Goal: Use online tool/utility: Utilize a website feature to perform a specific function

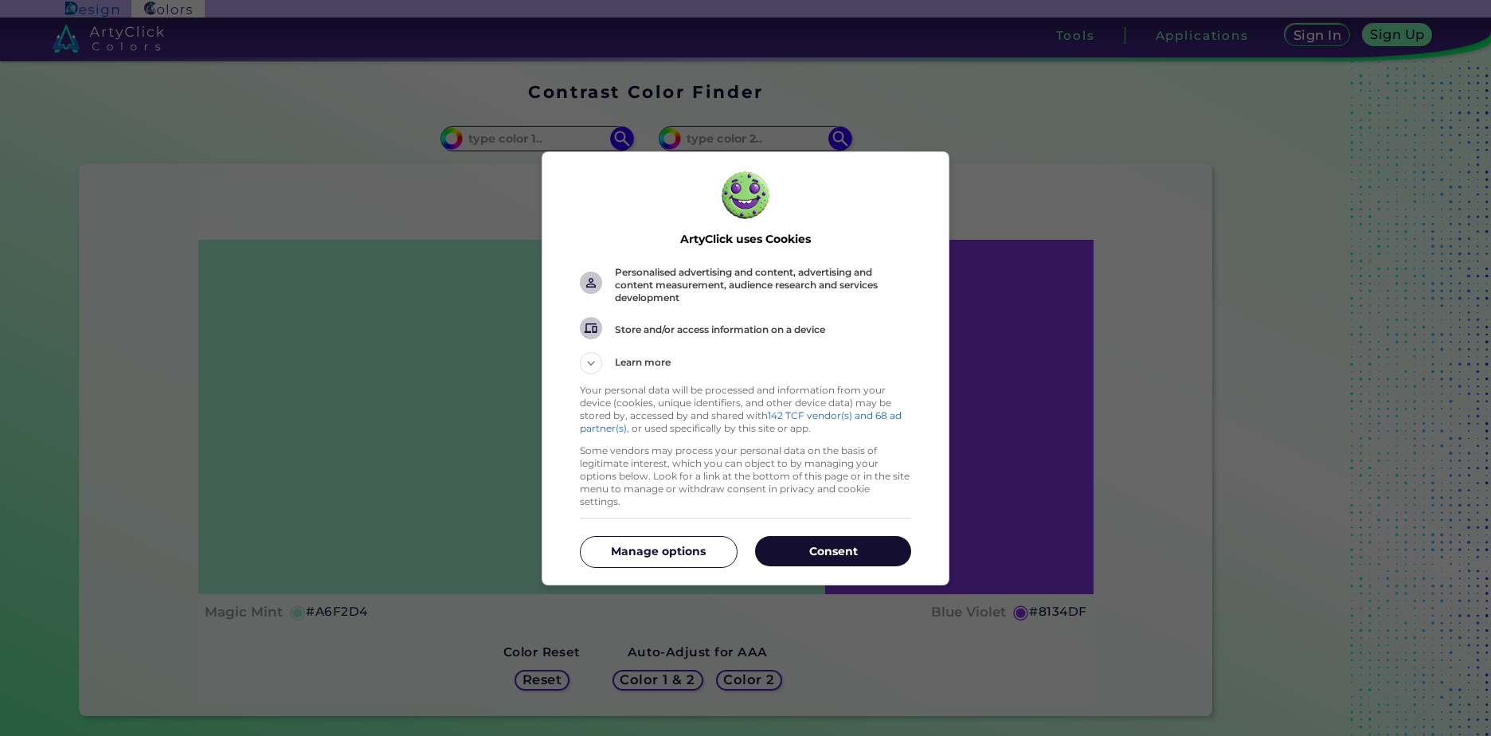
click at [807, 547] on p "Consent" at bounding box center [833, 551] width 156 height 16
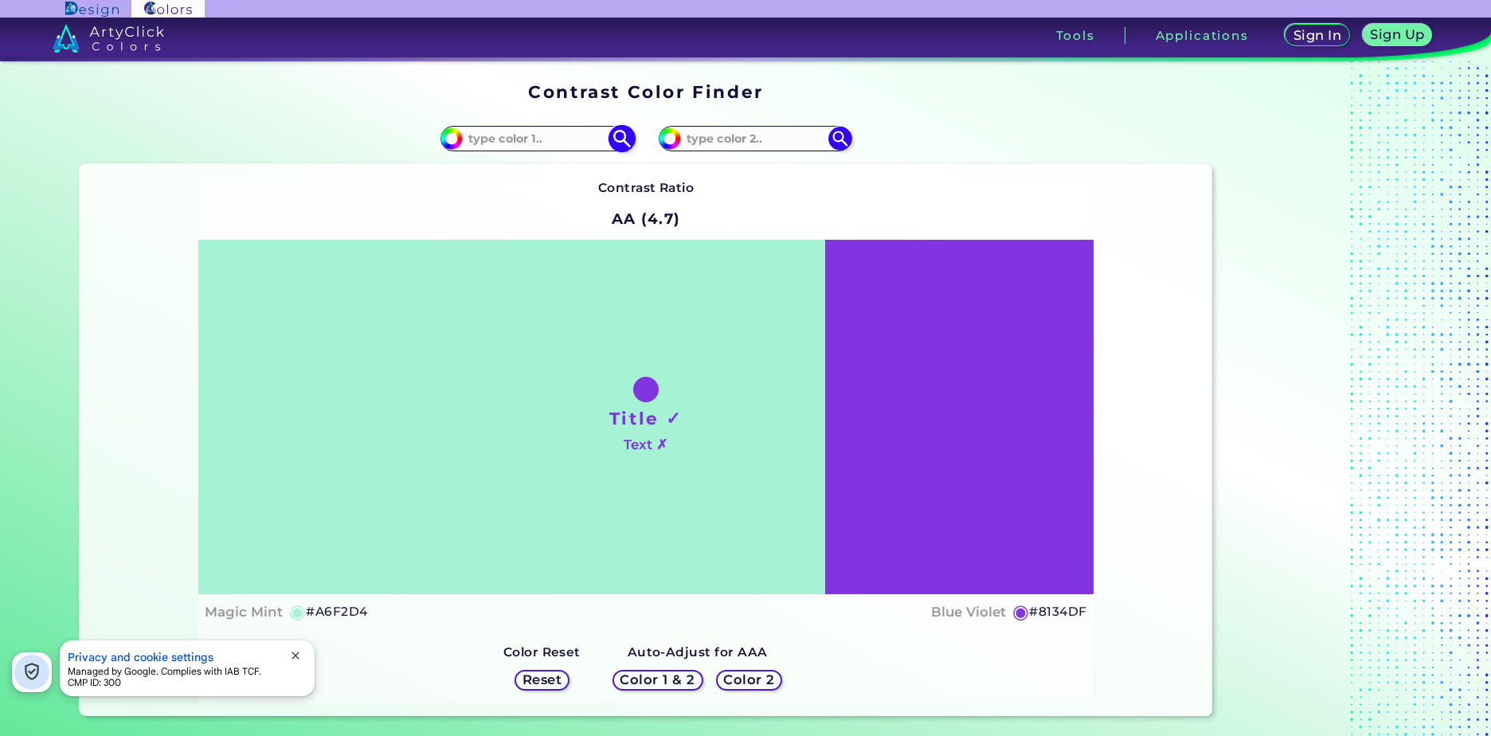
click at [514, 142] on input at bounding box center [537, 138] width 148 height 22
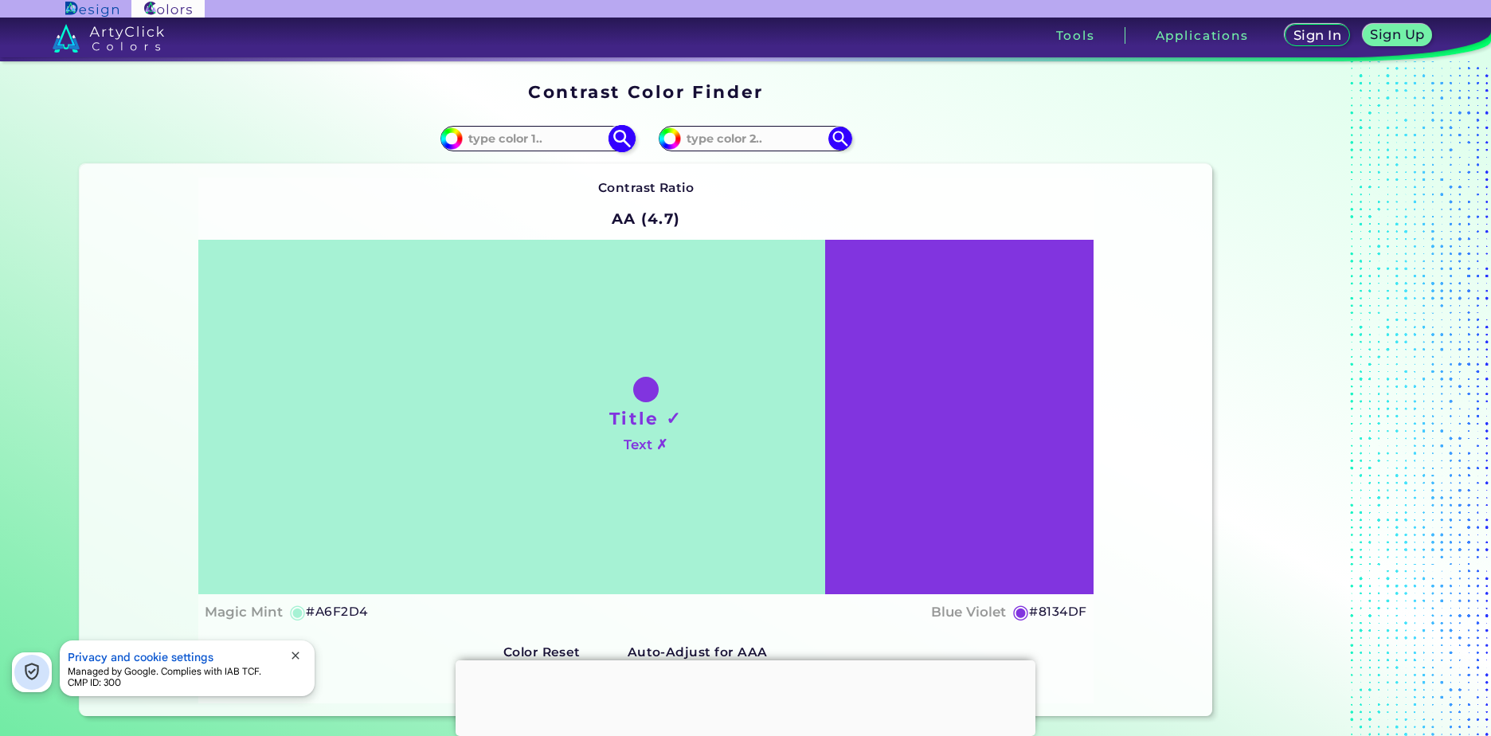
click at [440, 142] on input "#a6f2d4" at bounding box center [450, 137] width 20 height 20
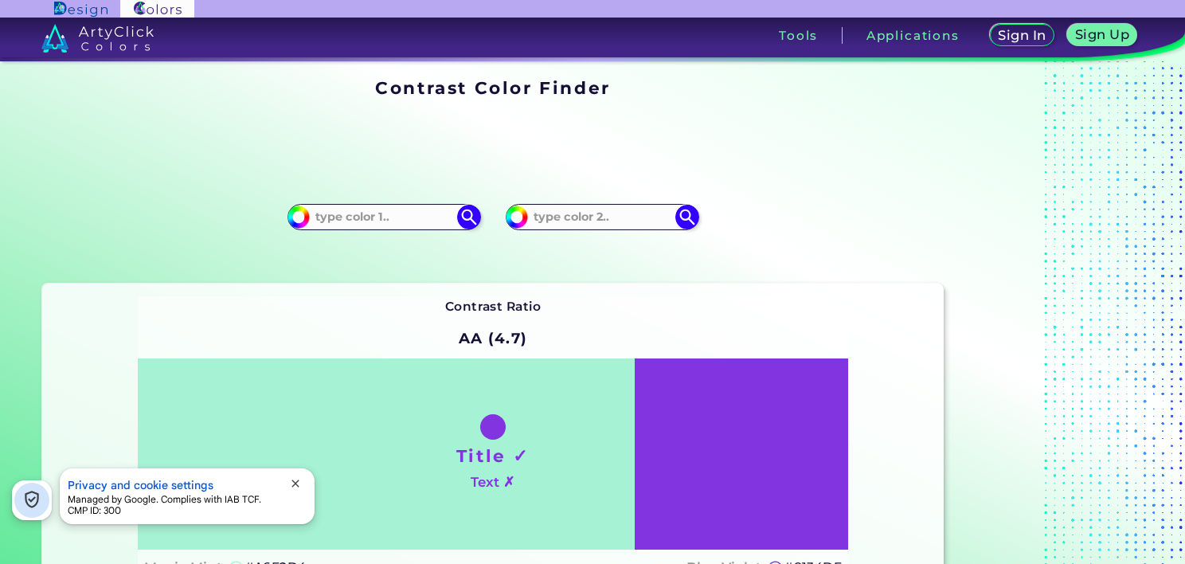
click at [1169, 28] on div "Sign In Sign Up My Profile My Details Color Palettes Sign Out Tools Applications" at bounding box center [819, 42] width 731 height 48
click at [300, 218] on input "#a6f2d4" at bounding box center [297, 215] width 20 height 20
click at [308, 221] on img at bounding box center [299, 217] width 24 height 24
click at [300, 220] on input "#a6f2d4" at bounding box center [297, 215] width 20 height 20
type input "#42f2d4"
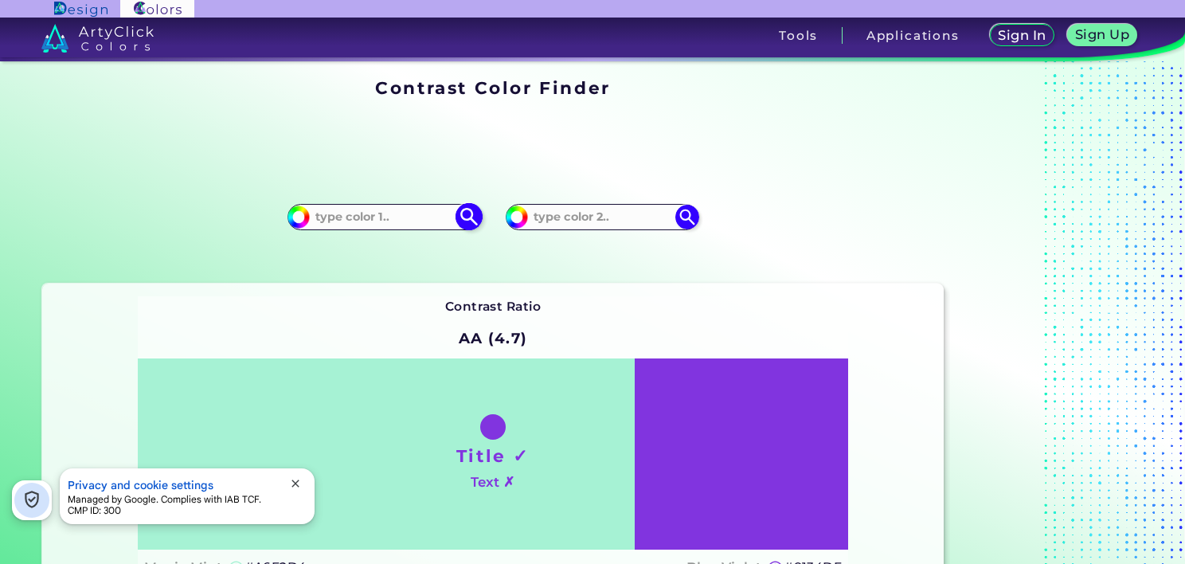
type input "#42F2D4"
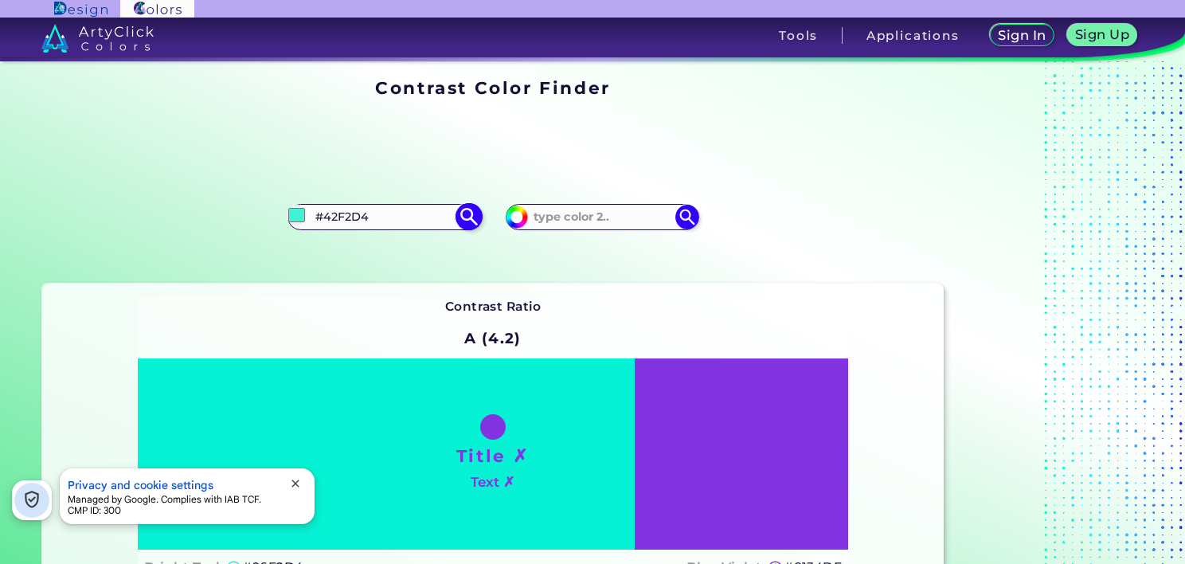
type input "#06f2d4"
type input "#06F2D4"
type input "#02f2d4"
type input "#02F2D4"
type input "#16f2d4"
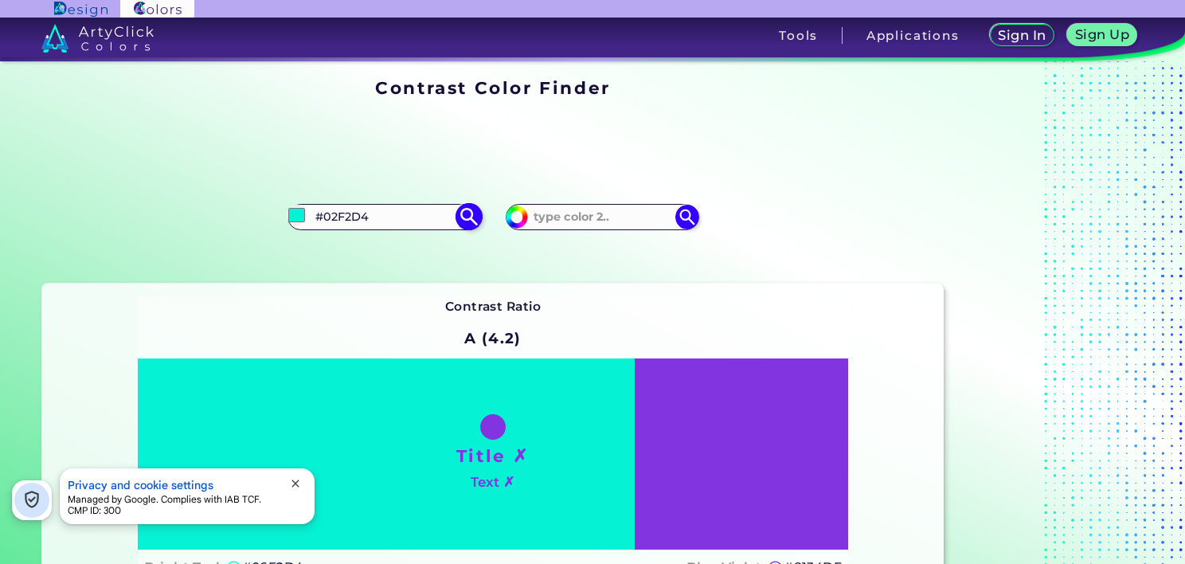
type input "#16F2D4"
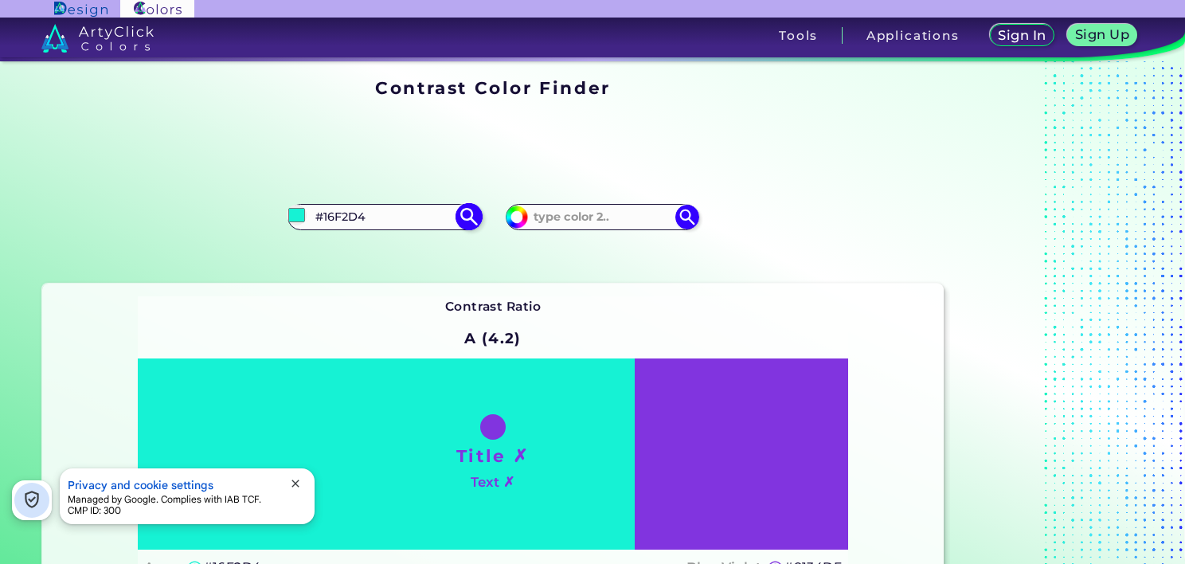
type input "#ddf2d4"
type input "#DDF2D4"
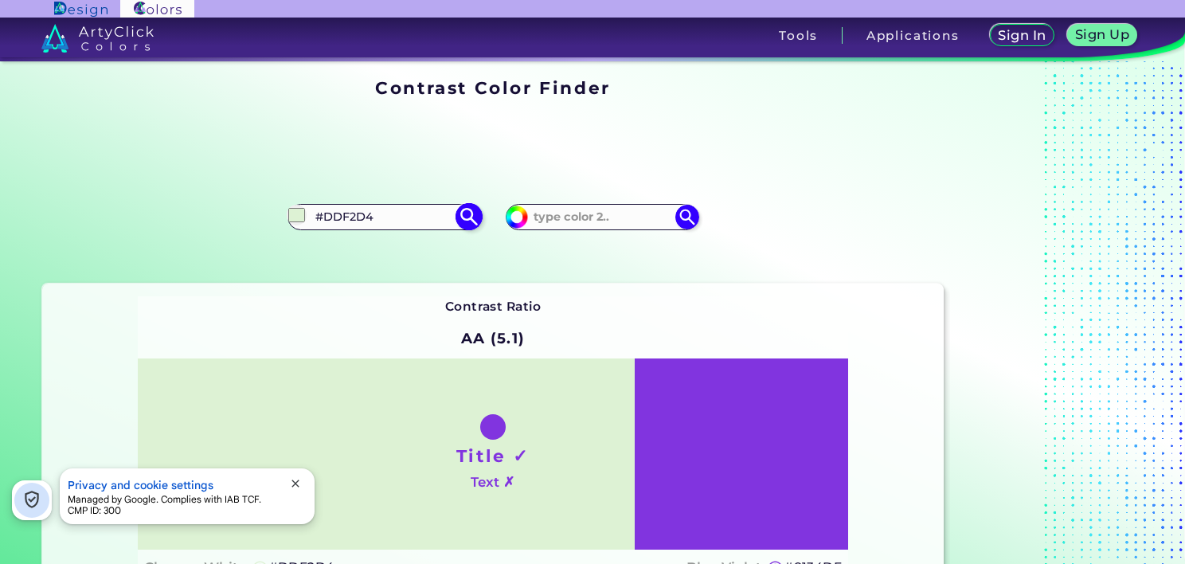
type input "#dd02d4"
type input "#DD02D4"
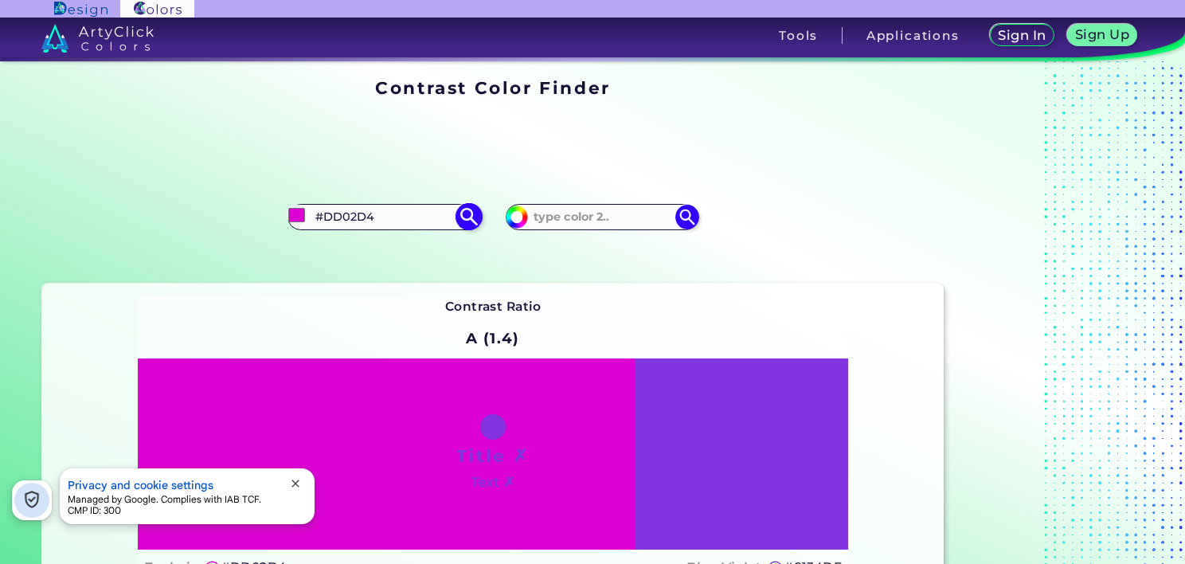
type input "#dd18d4"
type input "#DD18D4"
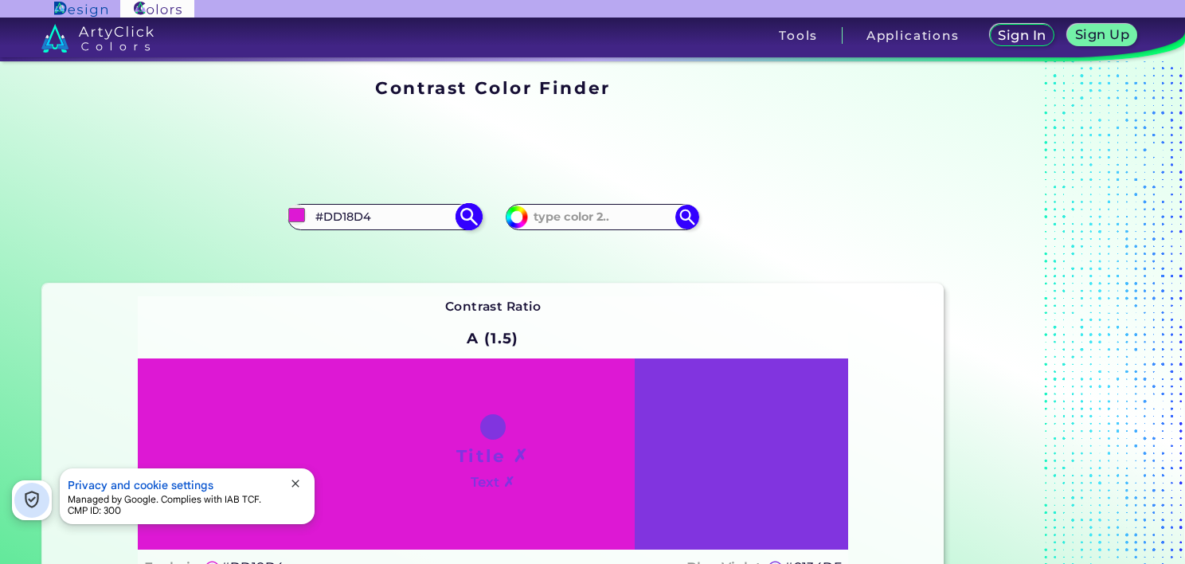
type input "#ddf4d4"
type input "#DDF4D4"
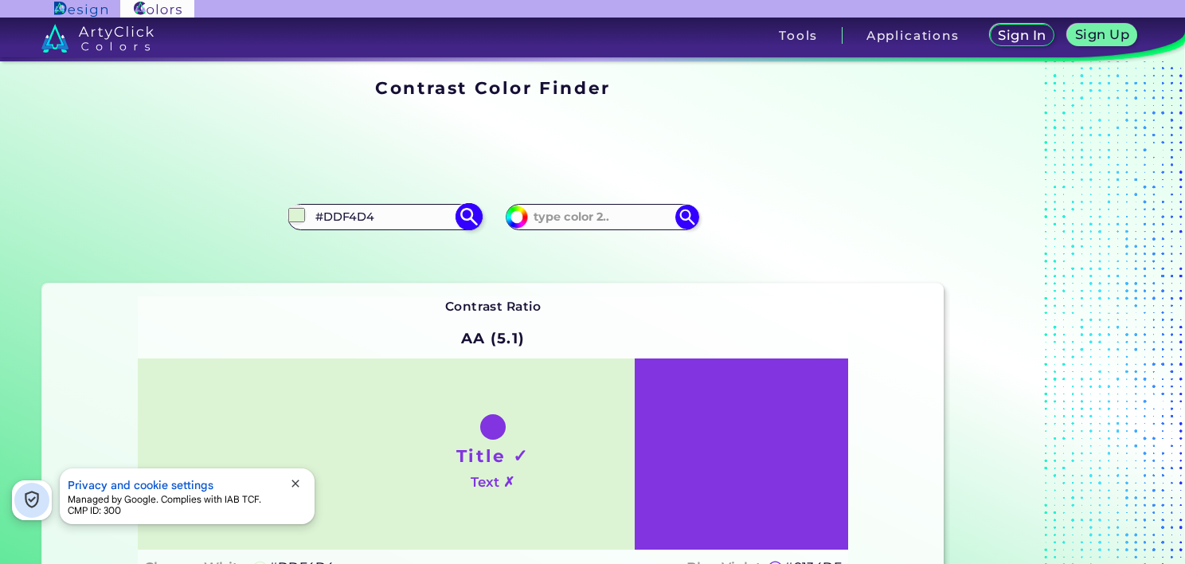
type input "#ddf402"
type input "#DDF402"
type input "#ddf418"
type input "#DDF418"
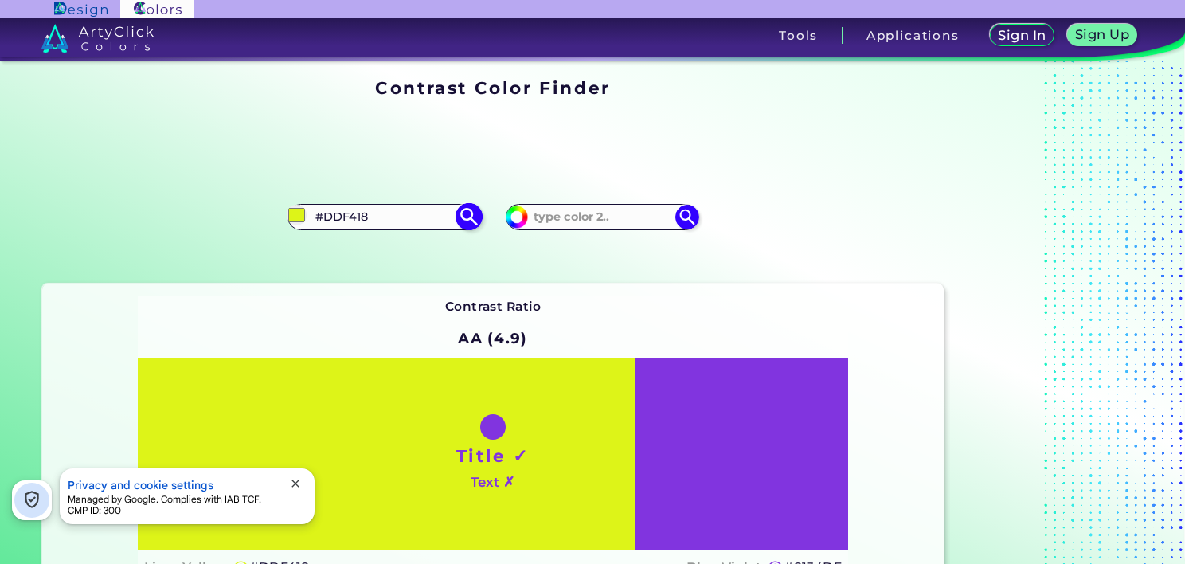
type input "#ddf4f5"
type input "#DDF4F5"
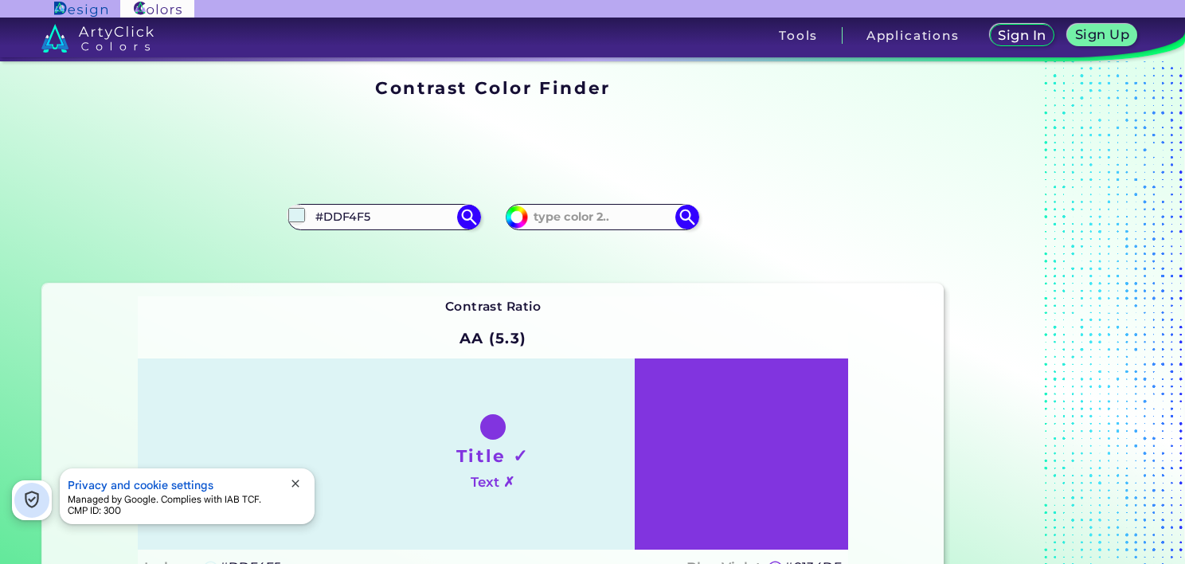
type input "#ddf4f5"
click at [659, 287] on div "Contrast Ratio AA (5.3) Title ✓ Text ✗ Iceberg ◉ #DDF4F5 Blue Violet ◉ #8134DF …" at bounding box center [493, 478] width 903 height 389
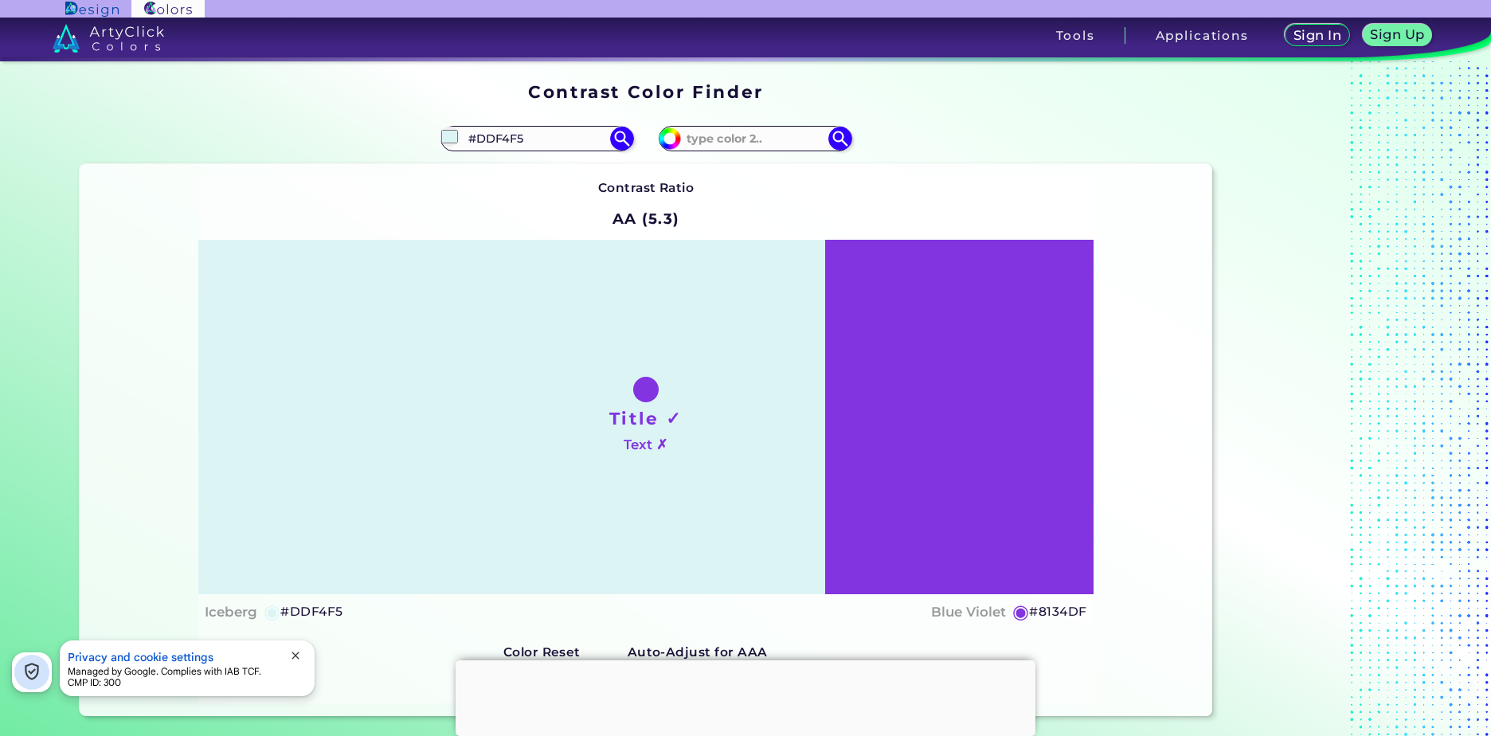
click at [971, 428] on div "Title ✓ Text ✗" at bounding box center [645, 417] width 895 height 355
click at [1017, 615] on h5 "◉" at bounding box center [1022, 611] width 18 height 19
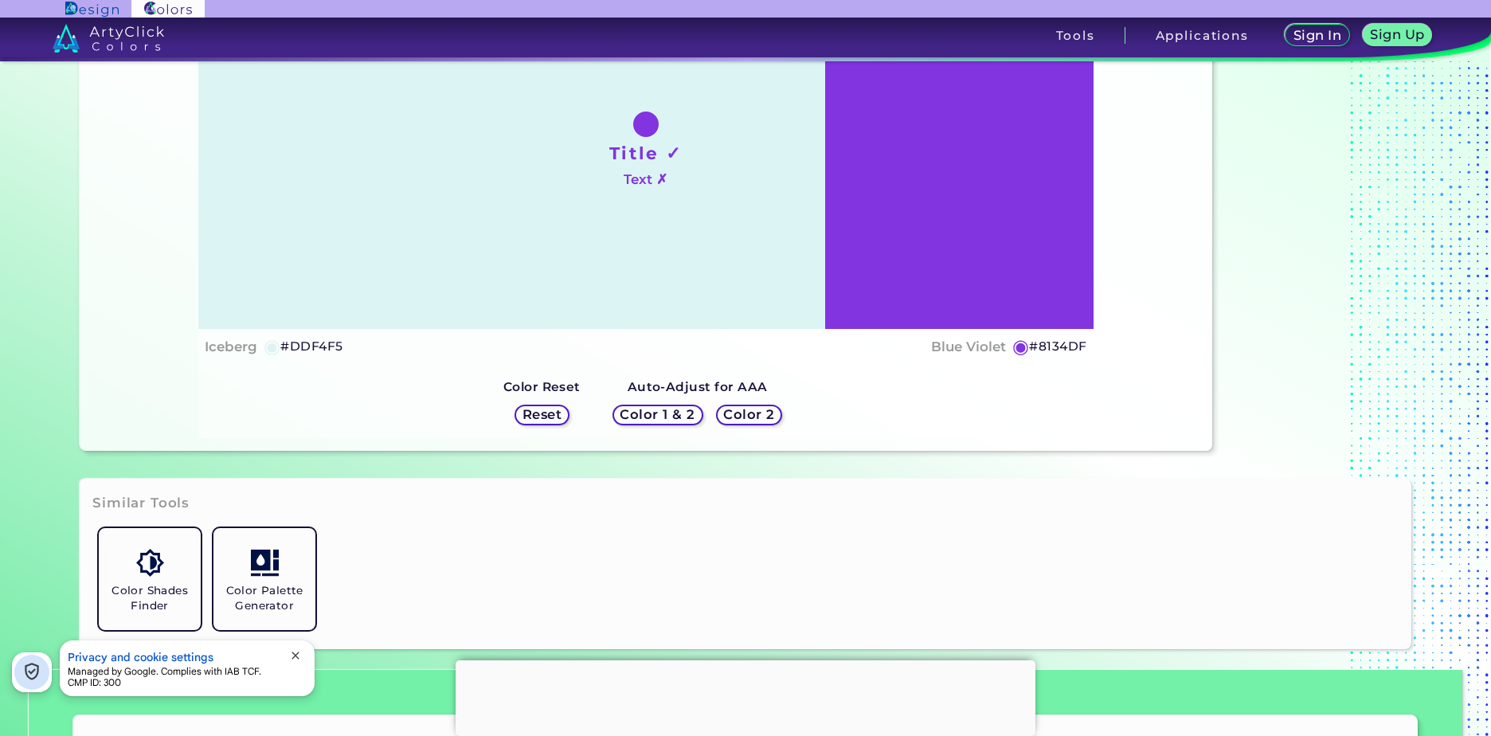
scroll to position [265, 0]
